Goal: Transaction & Acquisition: Purchase product/service

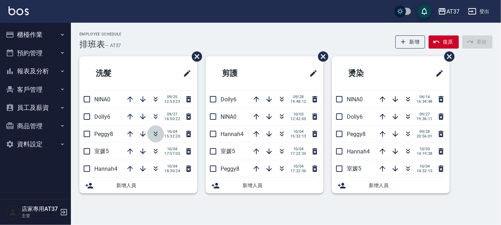
click at [157, 132] on icon "button" at bounding box center [155, 134] width 9 height 9
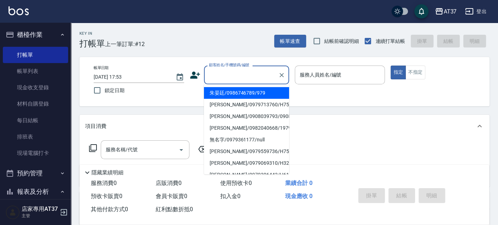
click at [245, 74] on div "顧客姓名/手機號碼/編號 顧客姓名/手機號碼/編號" at bounding box center [246, 75] width 85 height 19
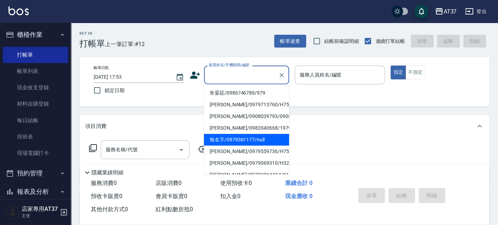
click at [262, 146] on li "無名字/0979361177/null" at bounding box center [246, 140] width 85 height 12
type input "無名字/0979361177/null"
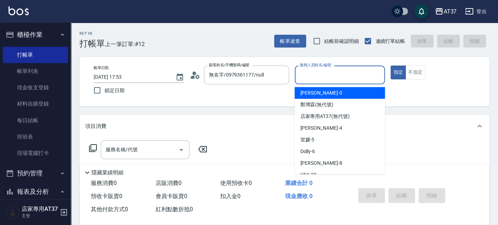
click at [325, 78] on input "服務人員姓名/編號" at bounding box center [340, 75] width 84 height 12
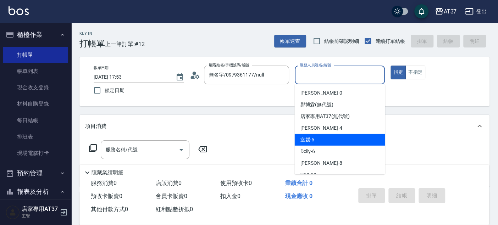
click at [334, 140] on div "室媛 -5" at bounding box center [339, 140] width 90 height 12
type input "室媛-5"
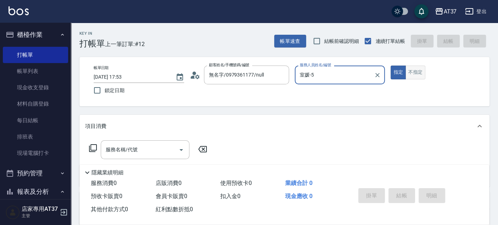
click at [409, 75] on button "不指定" at bounding box center [415, 73] width 20 height 14
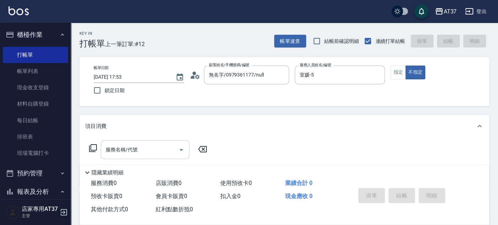
click at [157, 151] on input "服務名稱/代號" at bounding box center [140, 150] width 72 height 12
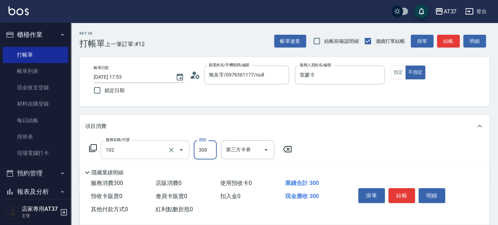
type input "精油洗髮(102)"
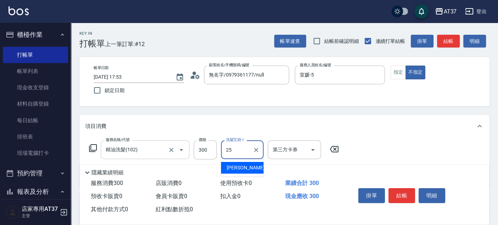
type input "子筠-25"
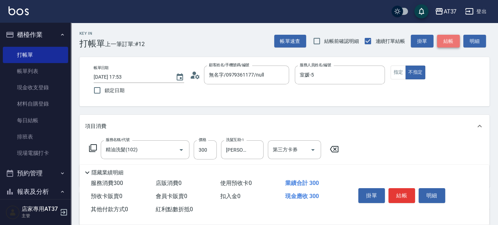
click at [442, 44] on button "結帳" at bounding box center [448, 41] width 23 height 13
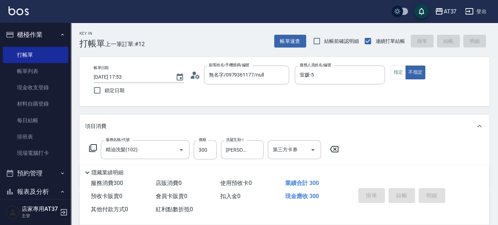
type input "2025/10/04 18:31"
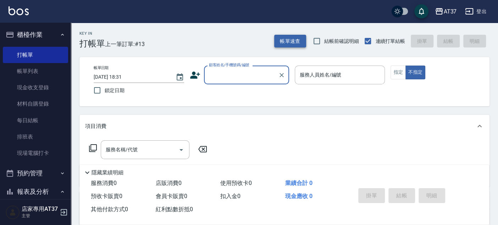
click at [289, 41] on button "帳單速查" at bounding box center [290, 41] width 32 height 13
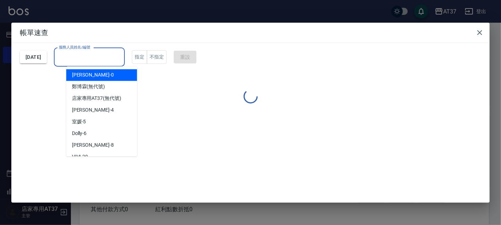
click at [122, 61] on input "服務人員姓名/編號" at bounding box center [89, 57] width 65 height 12
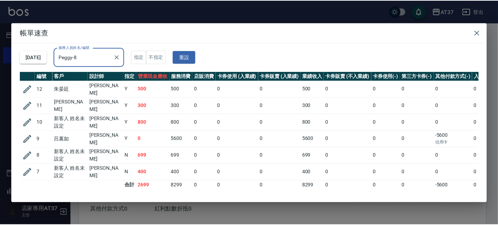
scroll to position [4, 0]
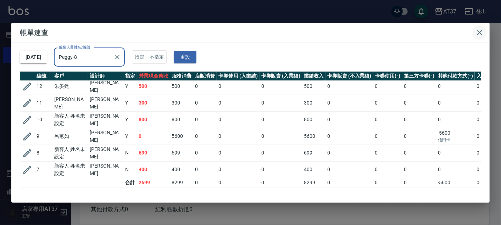
type input "Peggy-8"
click at [476, 28] on icon "button" at bounding box center [479, 32] width 9 height 9
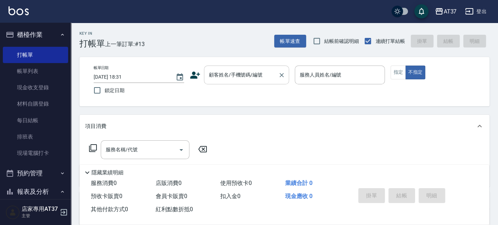
click at [258, 81] on input "顧客姓名/手機號碼/編號" at bounding box center [241, 75] width 68 height 12
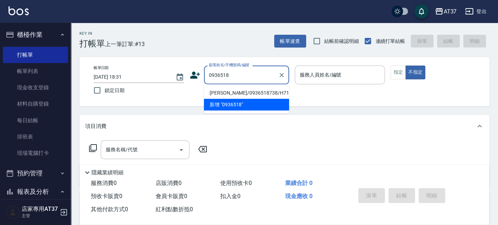
click at [250, 91] on li "楊皓宇/0936518738/H714" at bounding box center [246, 93] width 85 height 12
type input "楊皓宇/0936518738/H714"
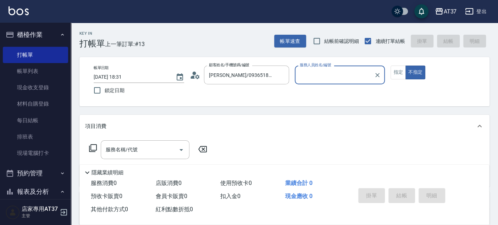
type input "Hannah-4"
click at [409, 69] on button "不指定" at bounding box center [415, 73] width 20 height 14
click at [397, 71] on button "指定" at bounding box center [397, 73] width 15 height 14
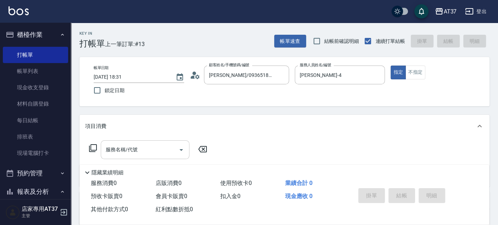
click at [123, 149] on div "服務名稱/代號 服務名稱/代號" at bounding box center [145, 149] width 89 height 19
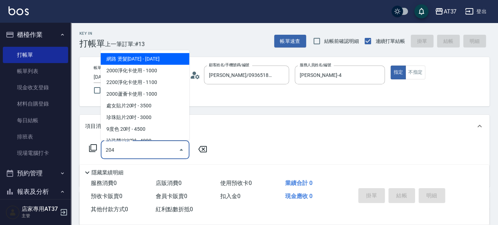
type input "A級洗+剪(204)"
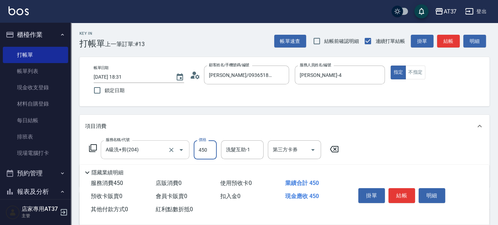
type input "450"
type input "微醺-21"
click at [399, 192] on button "結帳" at bounding box center [401, 195] width 27 height 15
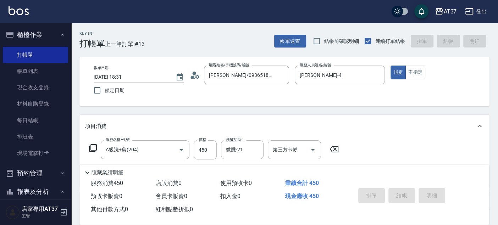
type input "2025/10/04 18:48"
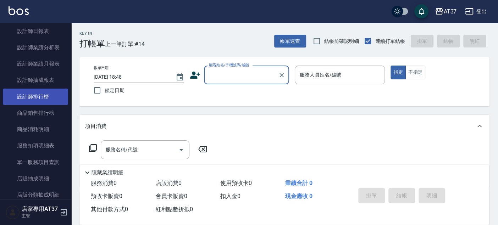
scroll to position [354, 0]
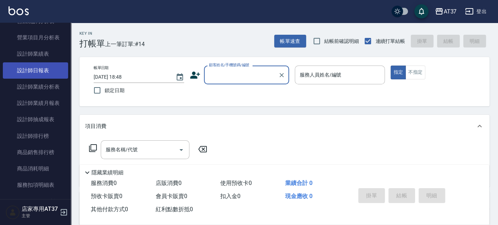
click at [55, 72] on link "設計師日報表" at bounding box center [35, 70] width 65 height 16
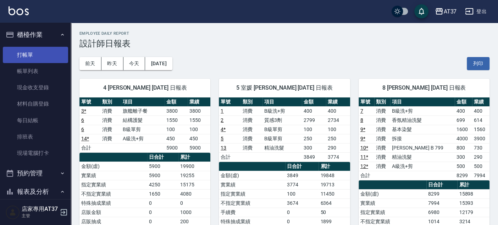
click at [39, 50] on link "打帳單" at bounding box center [35, 55] width 65 height 16
